Goal: Find specific page/section: Find specific page/section

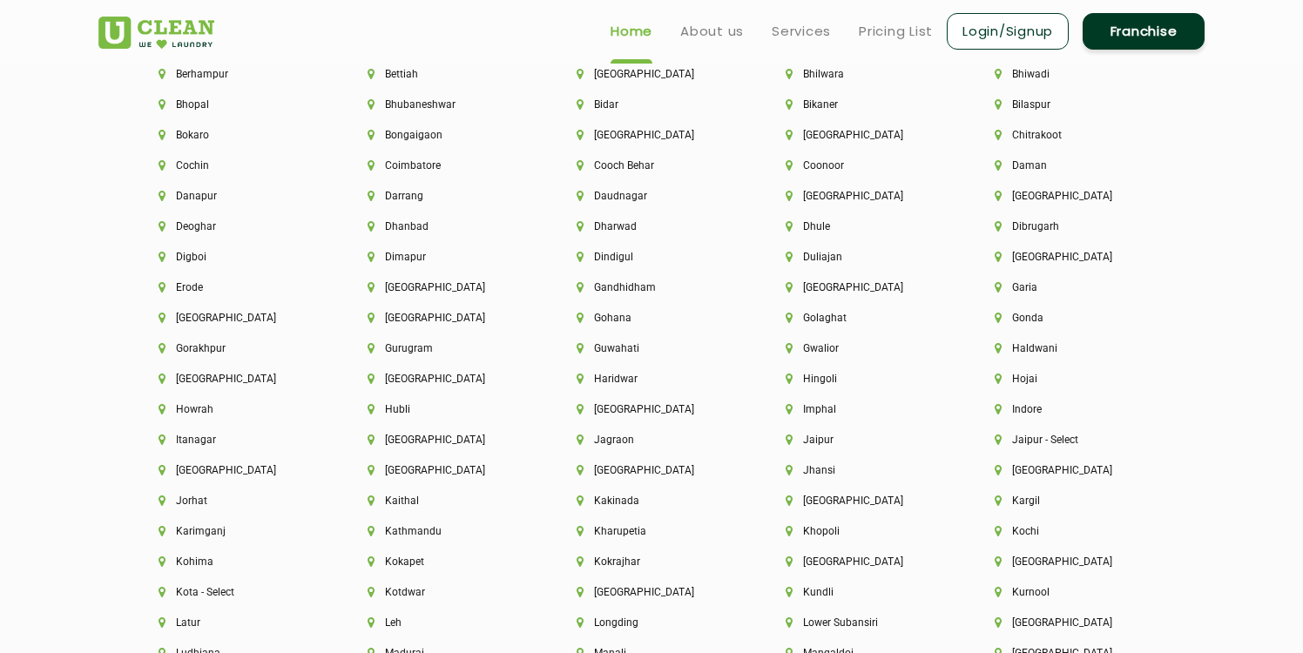
scroll to position [3950, 0]
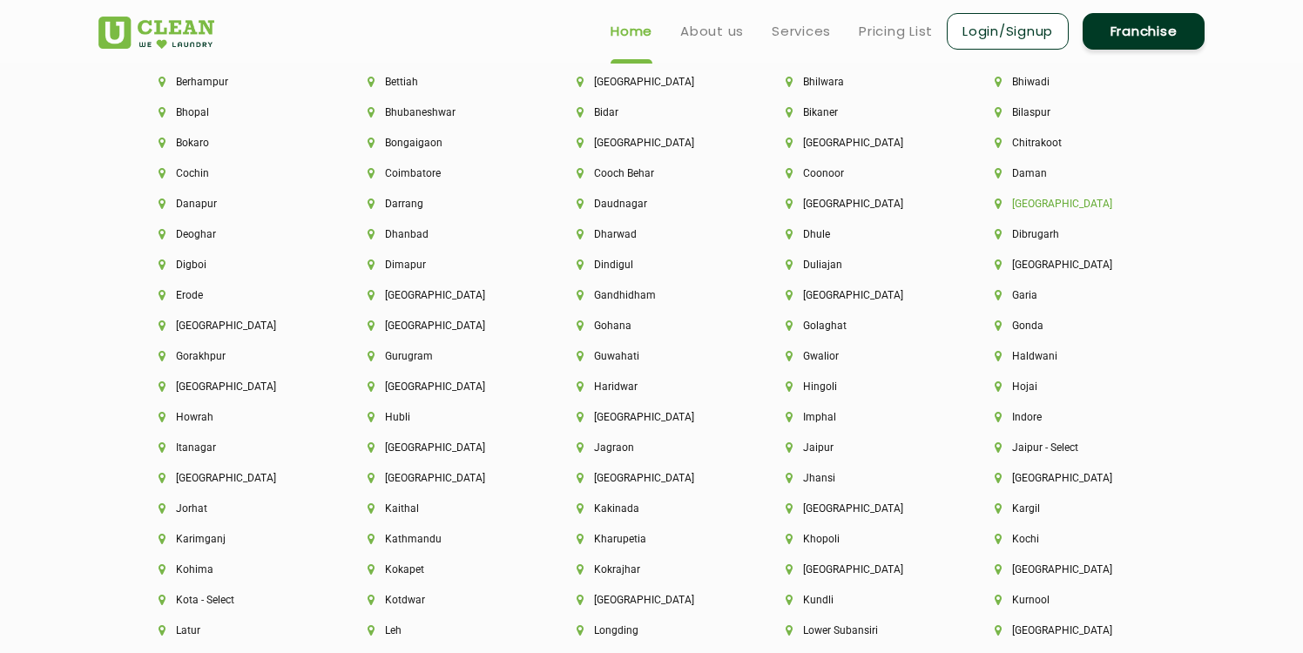
click at [1021, 201] on li "[GEOGRAPHIC_DATA]" at bounding box center [1070, 204] width 150 height 12
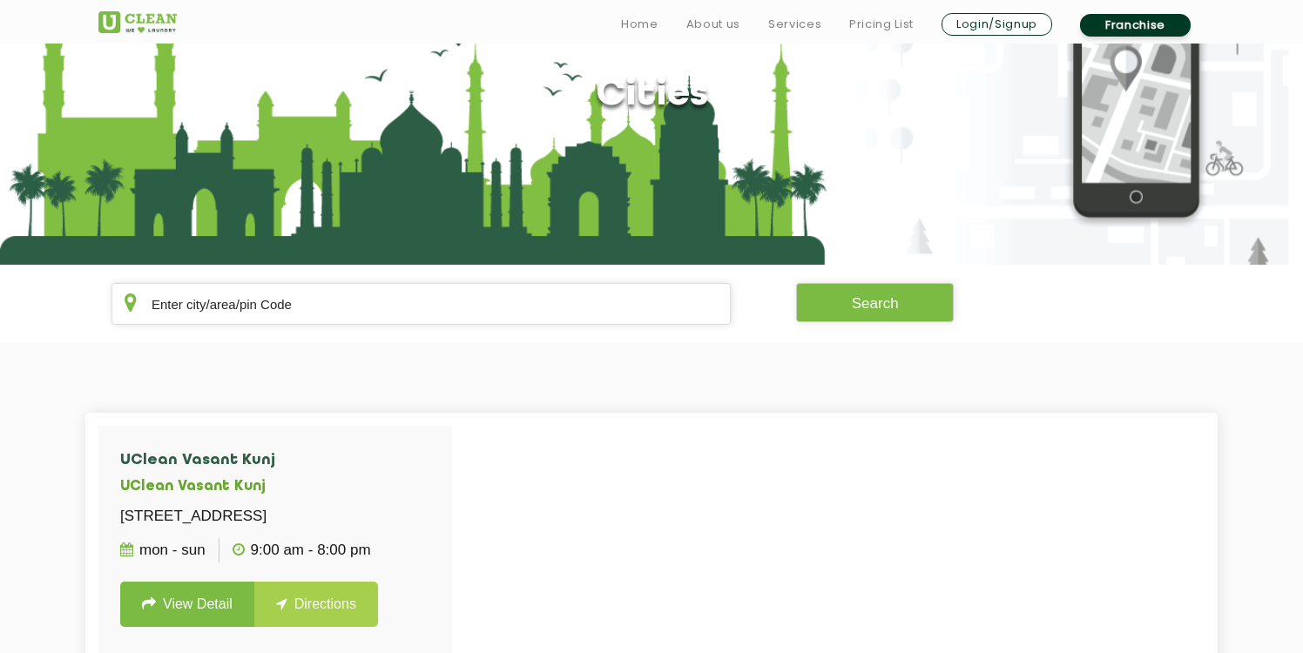
scroll to position [204, 0]
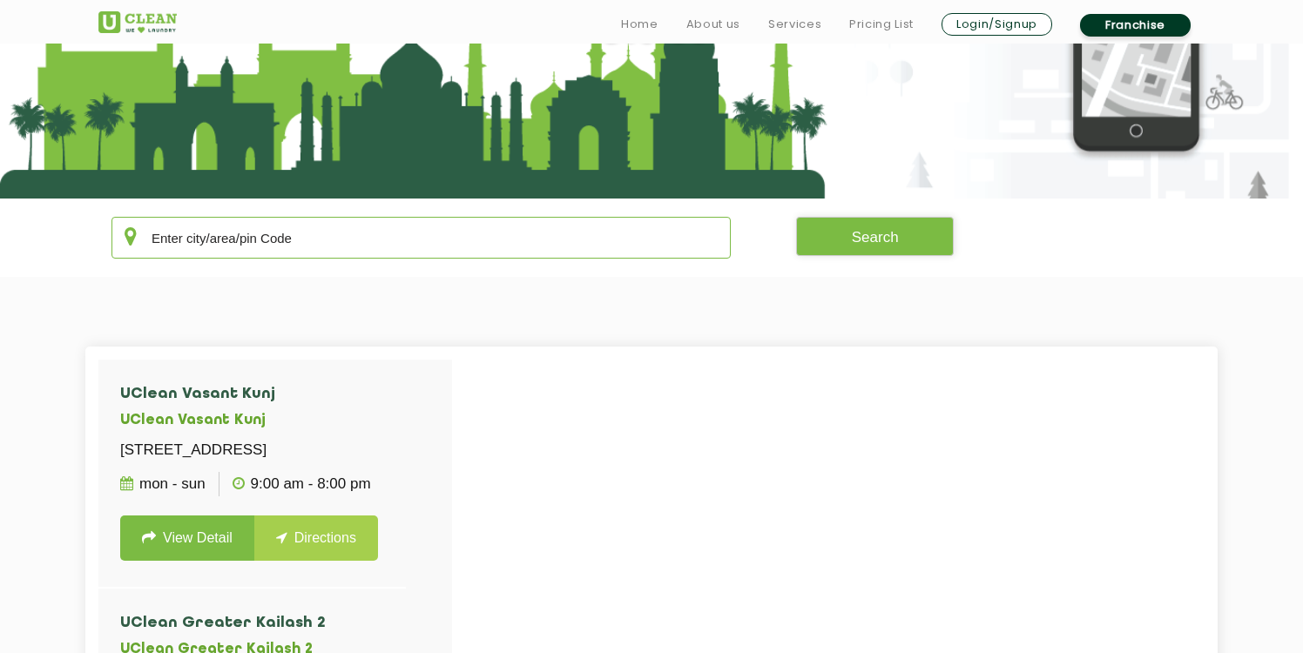
click at [537, 244] on input "text" at bounding box center [421, 238] width 619 height 42
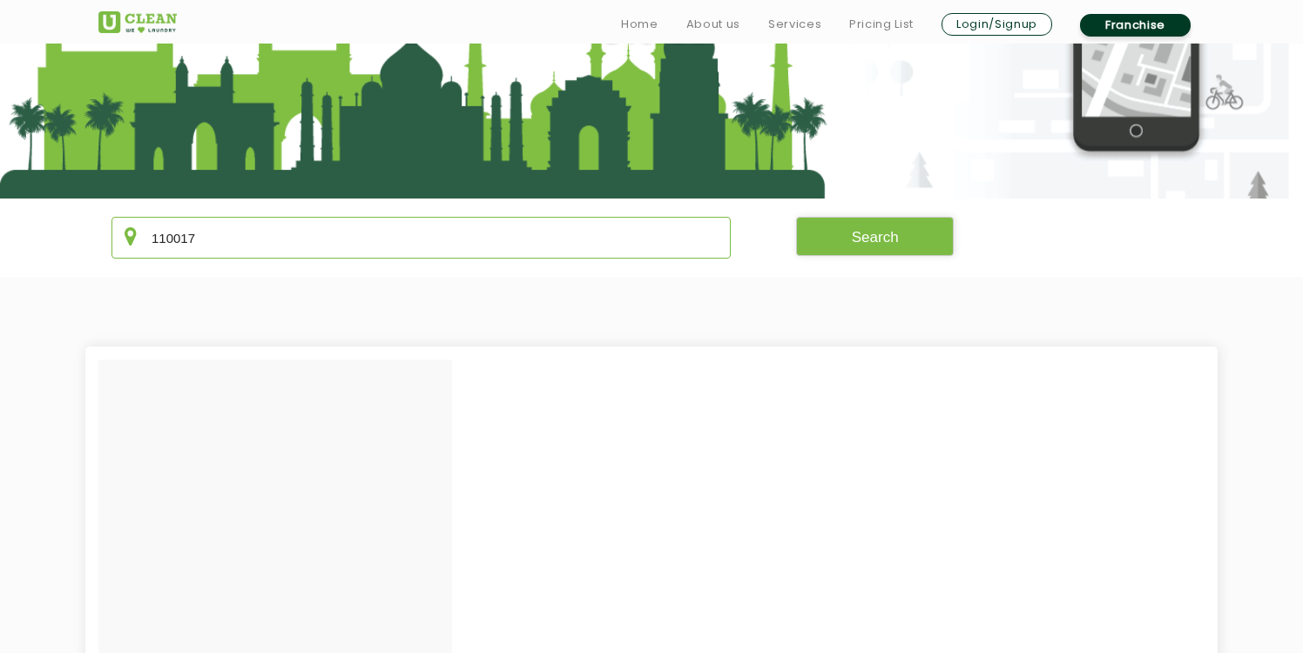
type input "110017"
click at [878, 238] on button "Search" at bounding box center [875, 236] width 159 height 39
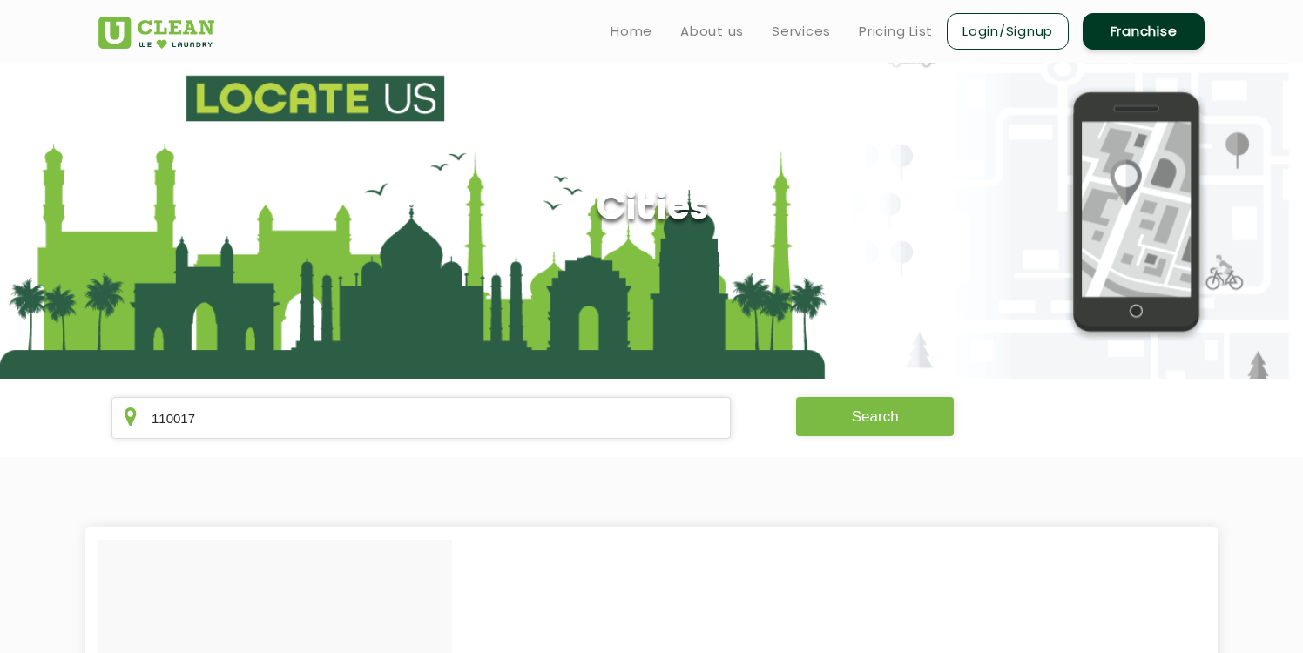
scroll to position [0, 0]
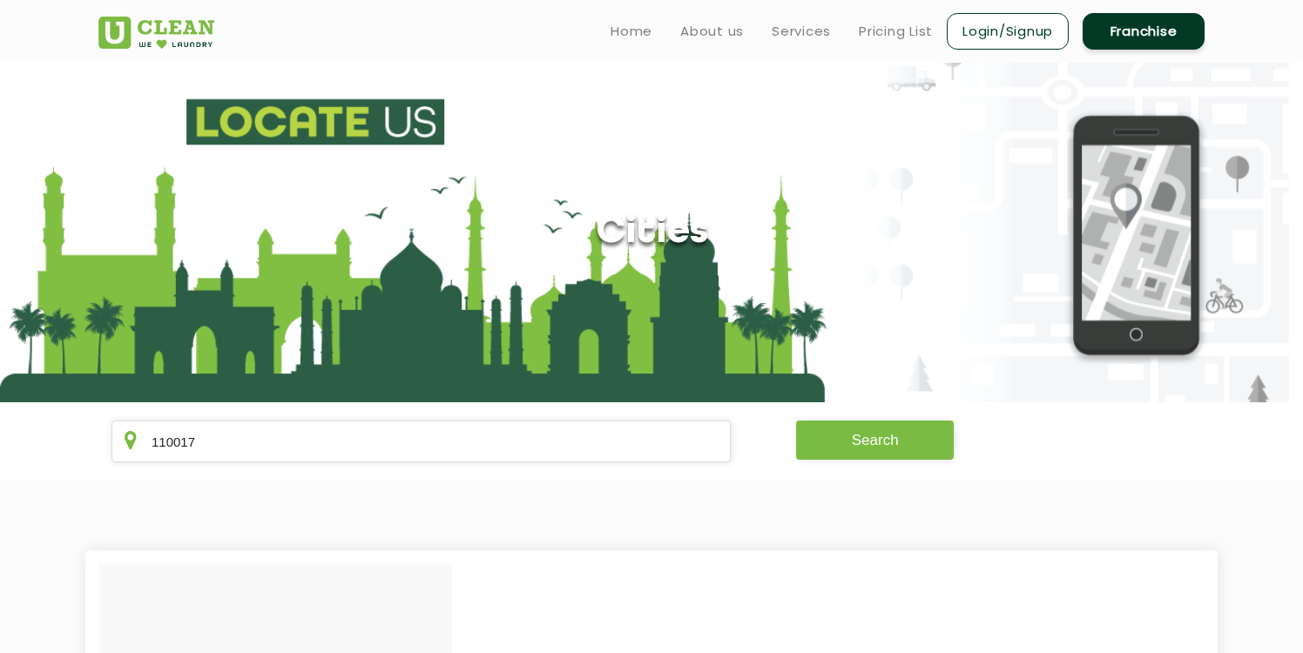
click at [877, 438] on button "Search" at bounding box center [875, 440] width 159 height 39
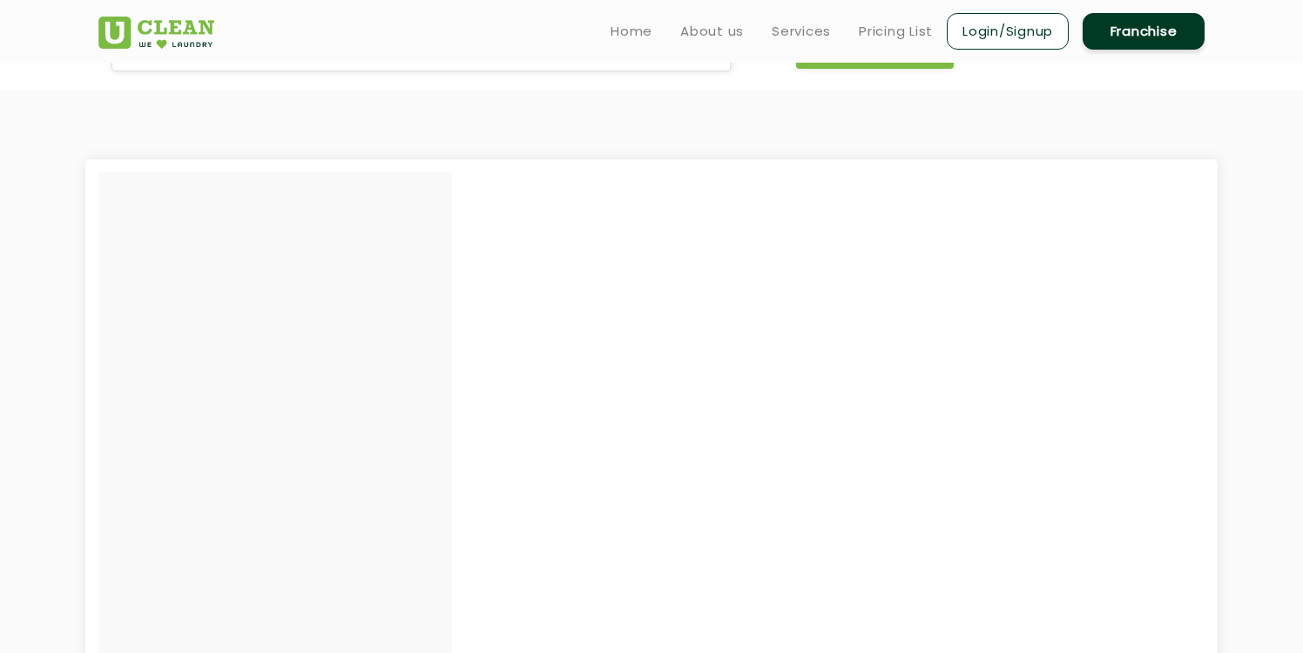
scroll to position [381, 0]
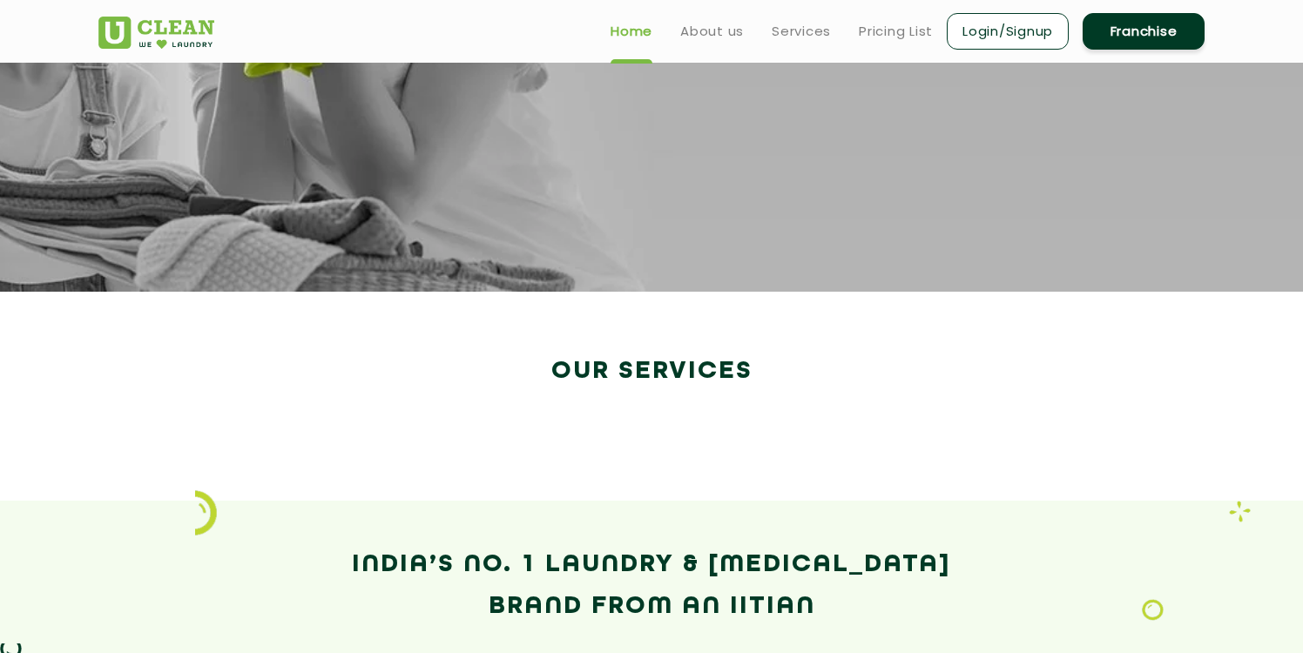
scroll to position [2739, 0]
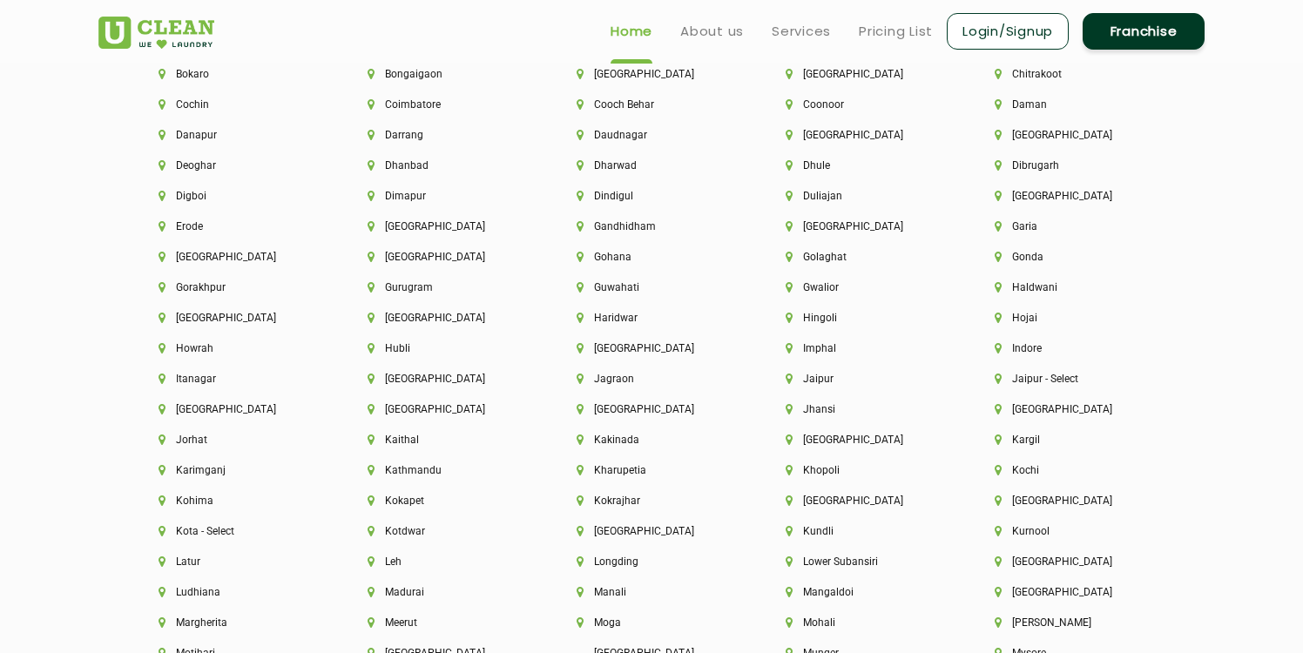
scroll to position [4018, 0]
click at [1026, 136] on li "[GEOGRAPHIC_DATA]" at bounding box center [1070, 136] width 150 height 12
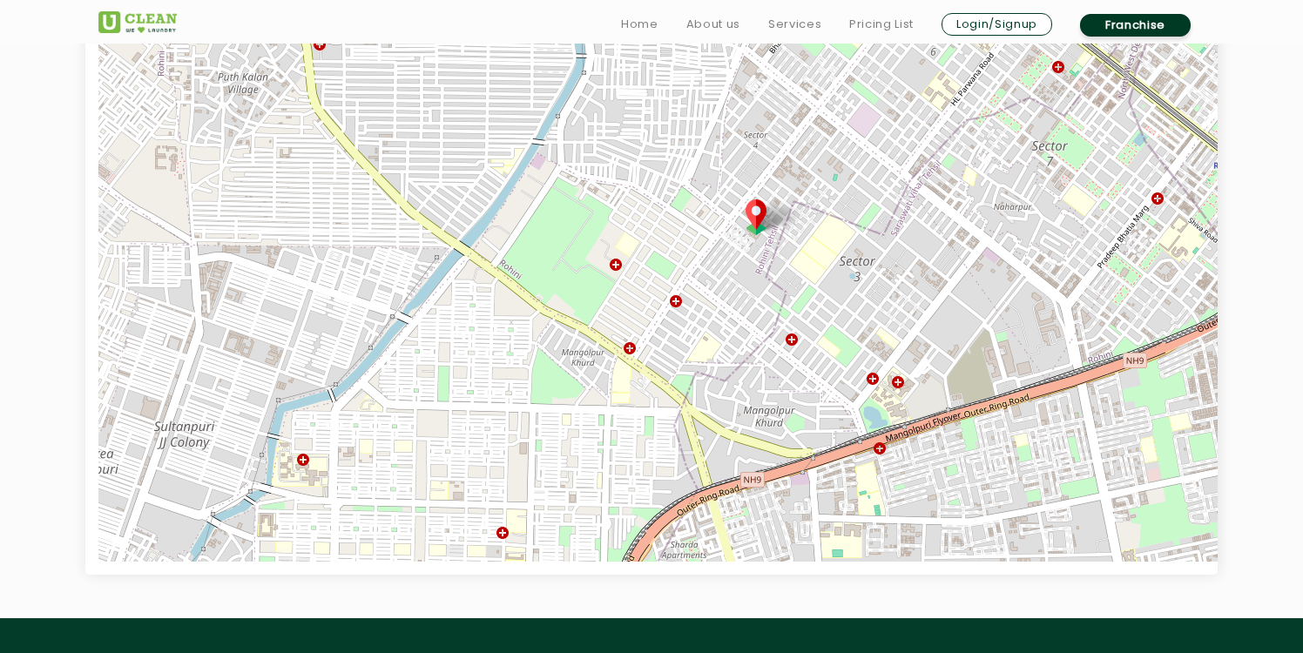
scroll to position [658, 0]
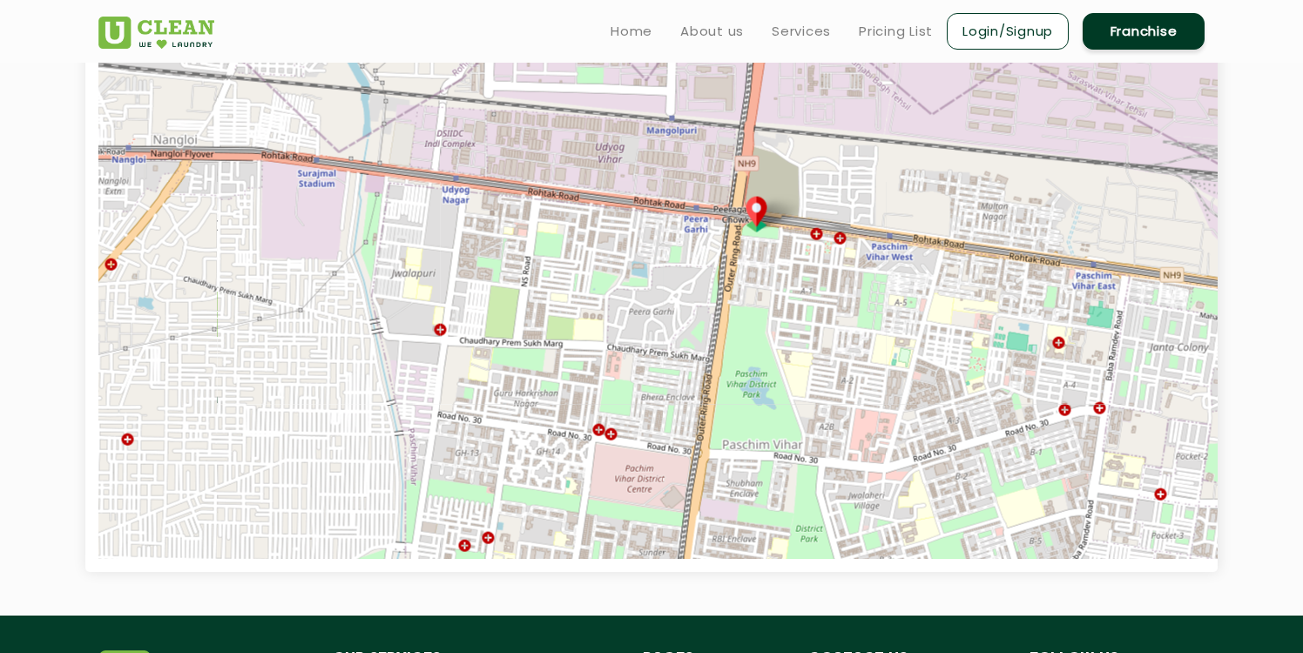
drag, startPoint x: 1063, startPoint y: 441, endPoint x: 1203, endPoint y: -146, distance: 602.9
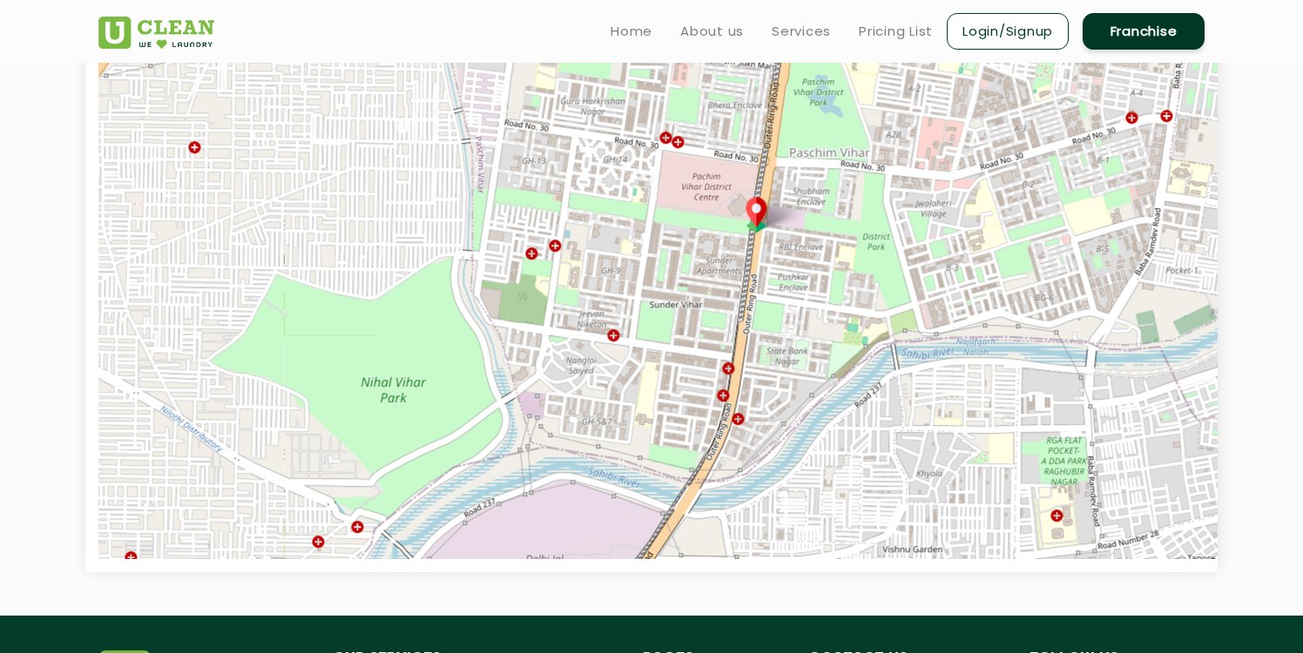
drag, startPoint x: 1057, startPoint y: 336, endPoint x: 1124, endPoint y: 37, distance: 306.3
click at [1124, 37] on app-root "Home About us Services Pricing List Login/Signup Franchise Home About us Franch…" at bounding box center [651, 187] width 1303 height 1691
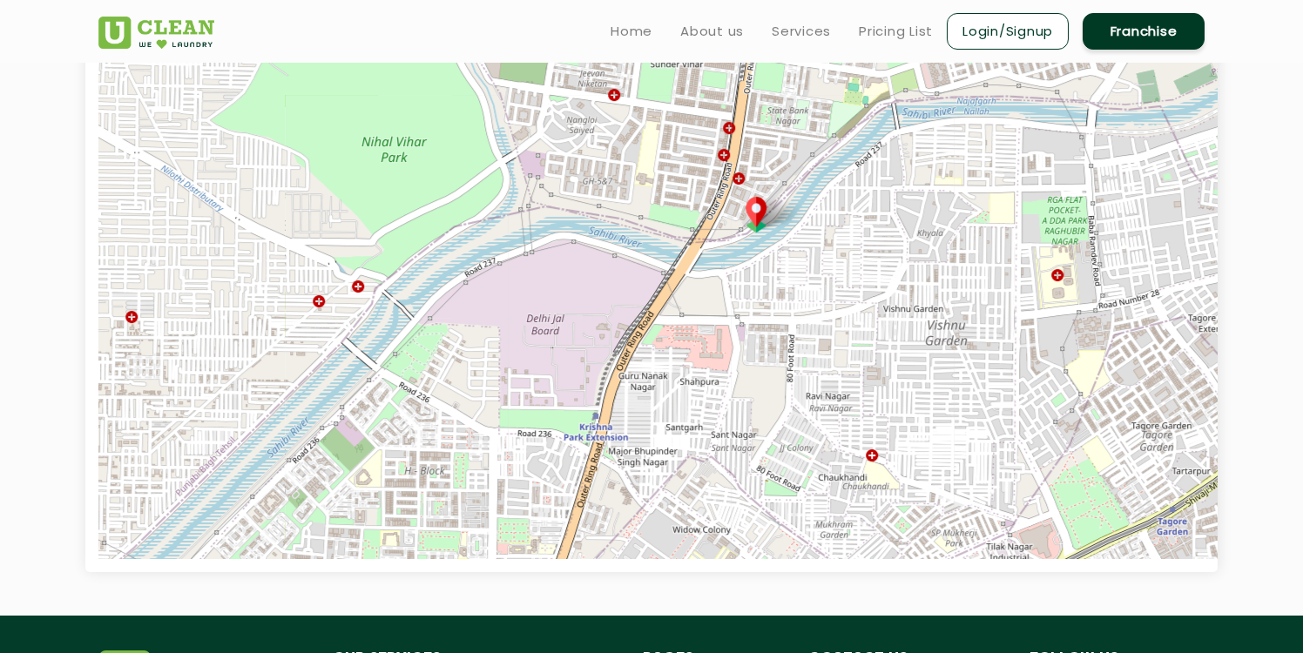
drag, startPoint x: 925, startPoint y: 450, endPoint x: 925, endPoint y: 205, distance: 244.8
click at [925, 205] on div "Default Satellite + − Leaflet | © OpenStreetMap contributors" at bounding box center [749, 232] width 1303 height 653
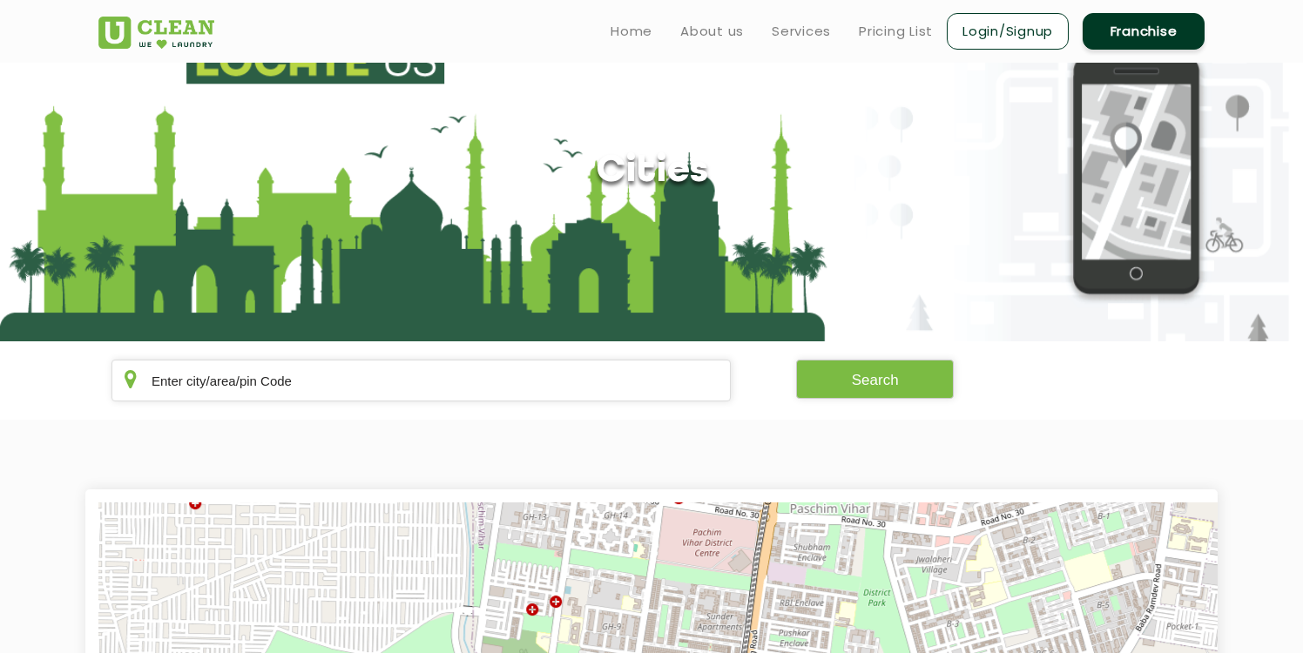
scroll to position [0, 0]
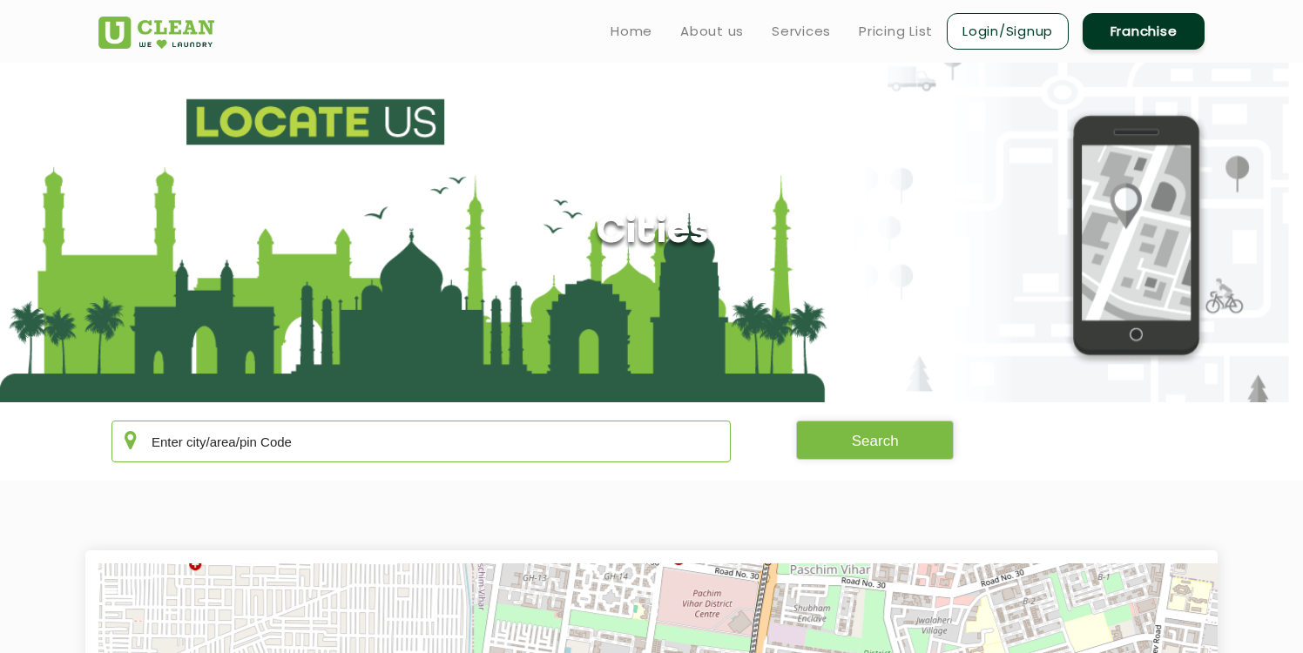
click at [528, 442] on input "text" at bounding box center [421, 442] width 619 height 42
type input "110017"
click at [884, 440] on button "Search" at bounding box center [875, 440] width 159 height 39
